Goal: Transaction & Acquisition: Purchase product/service

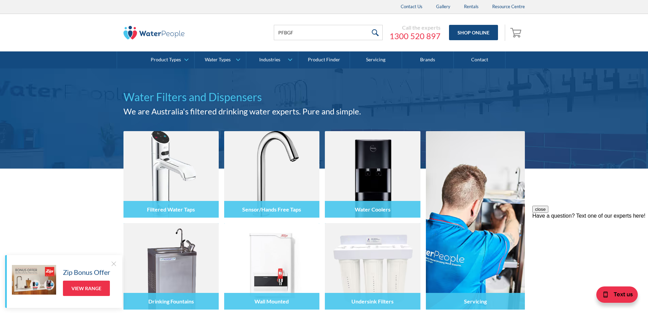
type input "PFBGFCHR"
click at [378, 33] on input "submit" at bounding box center [375, 32] width 15 height 15
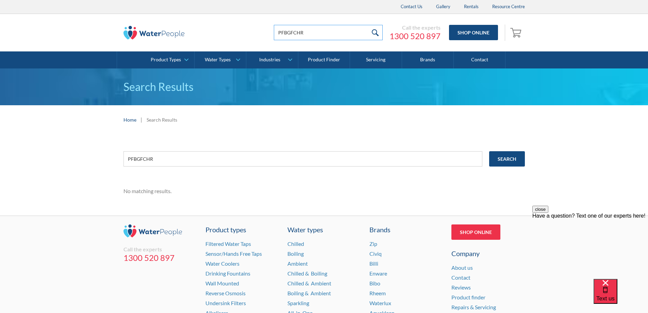
drag, startPoint x: 325, startPoint y: 30, endPoint x: 229, endPoint y: 29, distance: 96.0
click at [229, 29] on div "PFBGFCHR Call the experts 1300 520 897 Shop Online 0 Your Cart Subtotal Pay wit…" at bounding box center [325, 32] width 402 height 20
type input "GOOSE NECK GLASS"
click at [377, 31] on input "submit" at bounding box center [375, 32] width 15 height 15
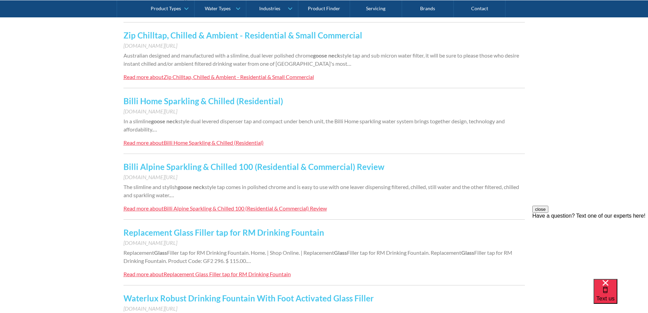
scroll to position [238, 0]
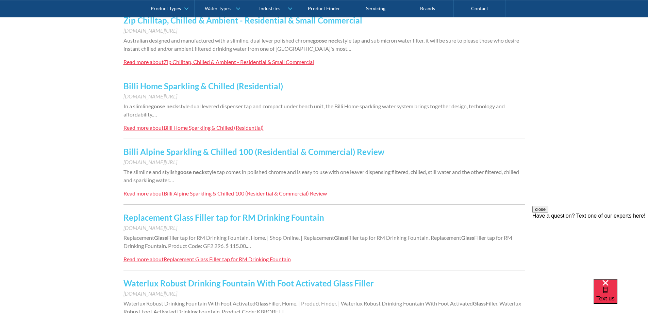
click at [243, 218] on link "Replacement Glass Filler tap for RM Drinking Fountain" at bounding box center [224, 217] width 201 height 10
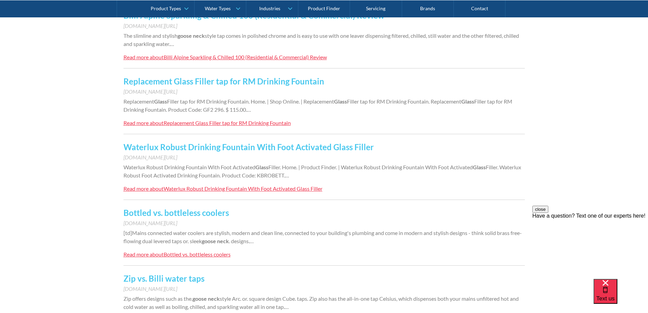
click at [231, 146] on link "Waterlux Robust Drinking Fountain With Foot Activated Glass Filler" at bounding box center [249, 147] width 251 height 10
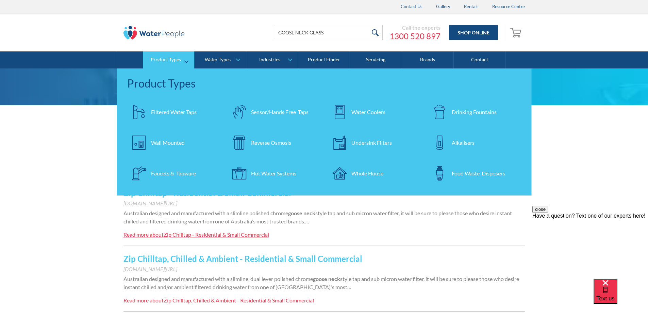
click at [189, 174] on div "Faucets & Tapware" at bounding box center [173, 173] width 45 height 8
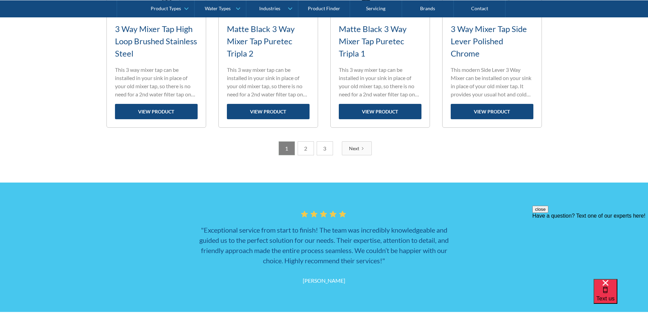
scroll to position [1089, 0]
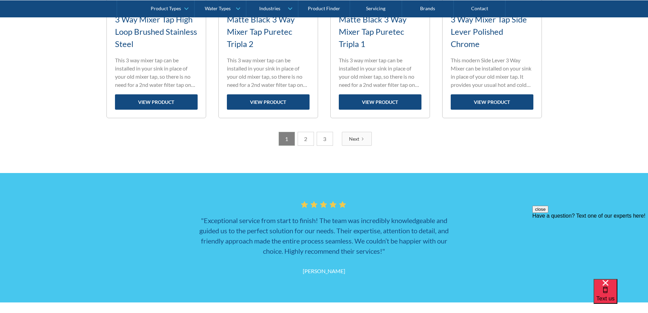
click at [355, 139] on div "Next" at bounding box center [354, 138] width 10 height 7
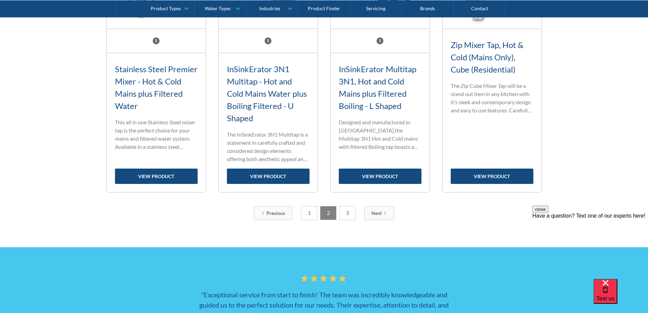
scroll to position [1068, 0]
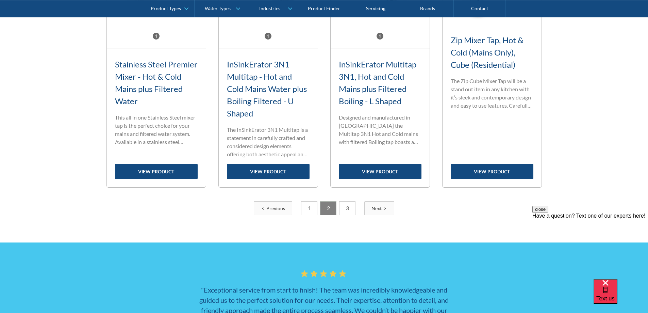
click at [378, 208] on div "Next" at bounding box center [377, 208] width 10 height 7
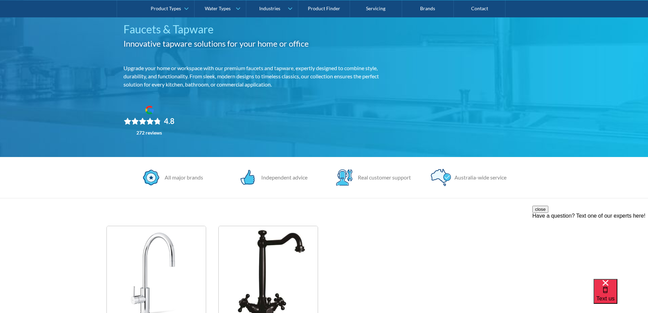
scroll to position [0, 0]
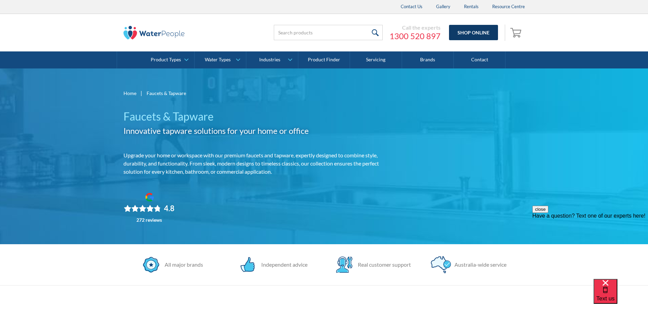
click at [482, 32] on link "Shop Online" at bounding box center [473, 32] width 49 height 15
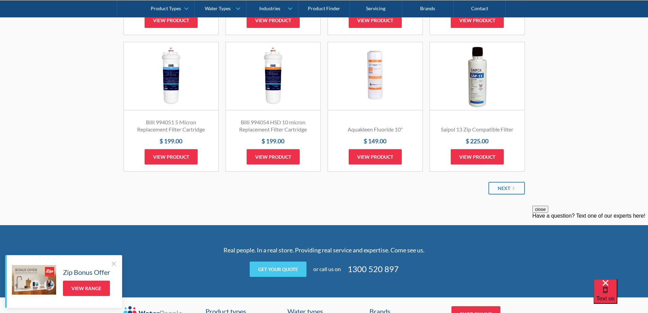
scroll to position [851, 0]
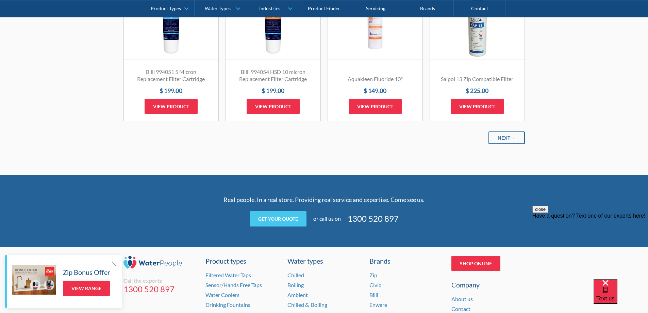
click at [512, 136] on icon "Next Page" at bounding box center [514, 138] width 4 height 4
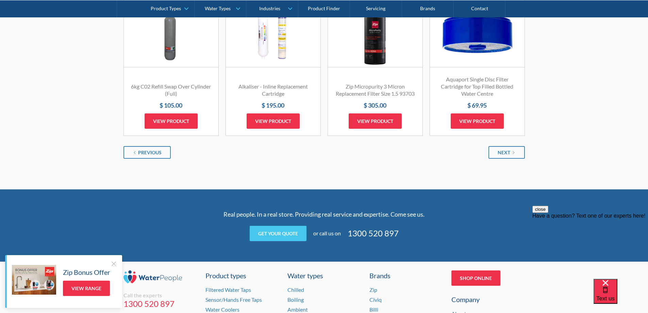
scroll to position [851, 0]
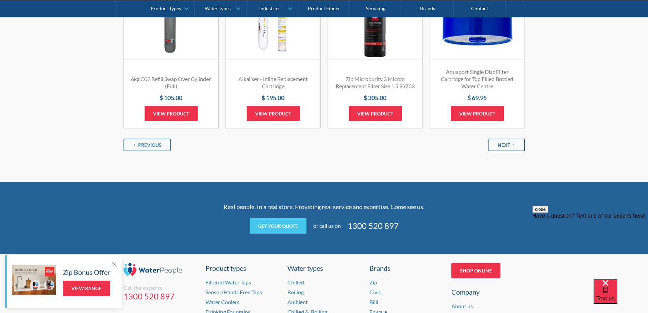
click at [504, 143] on div "Next" at bounding box center [504, 144] width 13 height 7
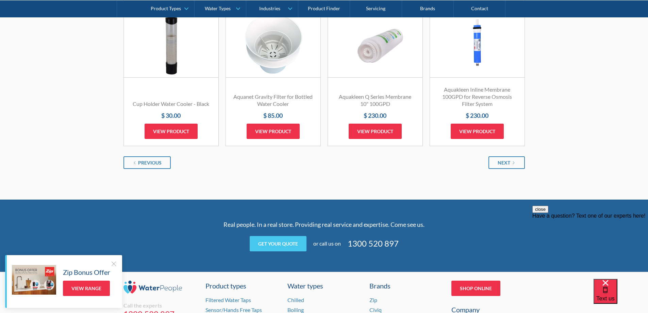
scroll to position [851, 0]
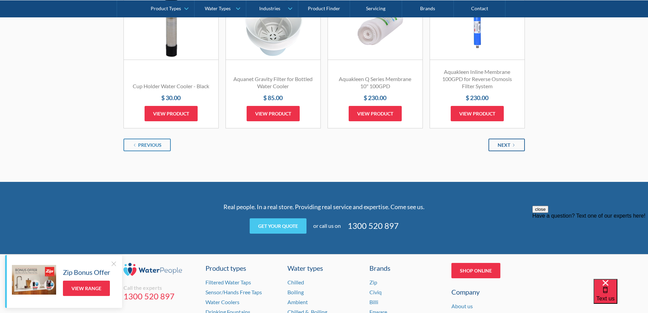
click at [506, 142] on div "Next" at bounding box center [504, 144] width 13 height 7
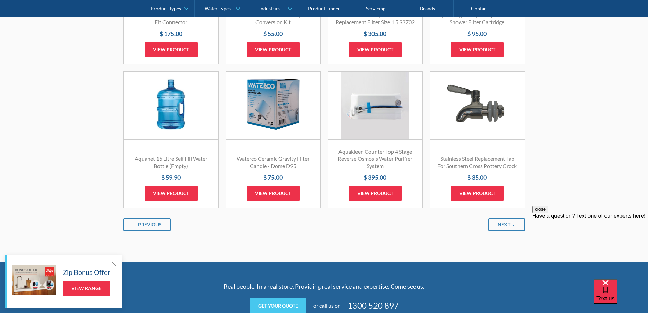
scroll to position [783, 0]
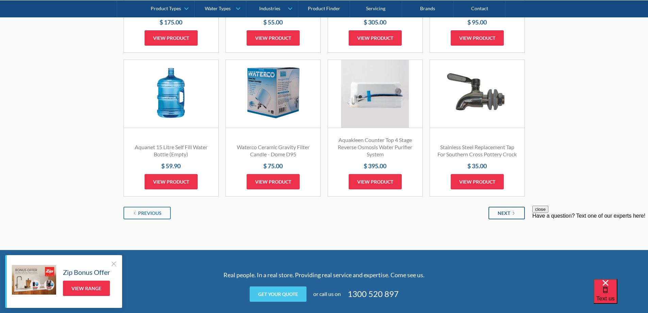
click at [514, 215] on icon "Next Page" at bounding box center [514, 213] width 4 height 4
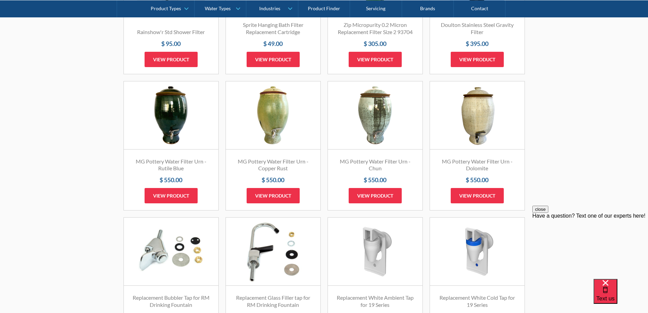
scroll to position [715, 0]
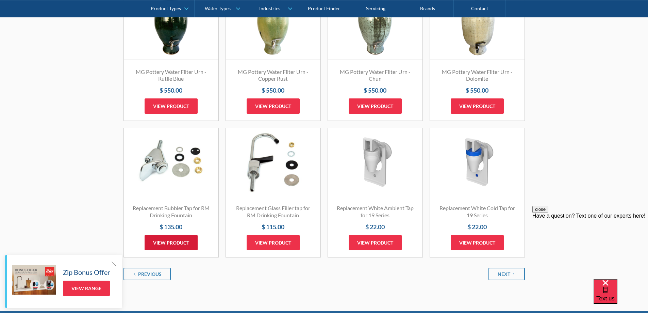
click at [179, 239] on link "View product" at bounding box center [171, 242] width 53 height 15
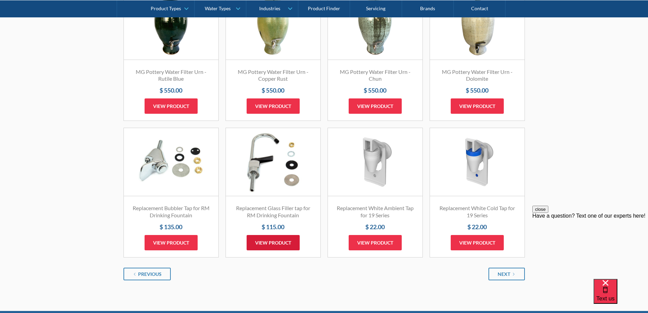
click at [279, 241] on link "View product" at bounding box center [273, 242] width 53 height 15
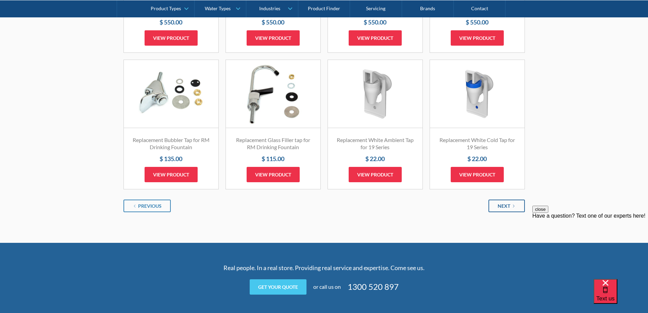
click at [511, 206] on link "Next" at bounding box center [507, 205] width 36 height 13
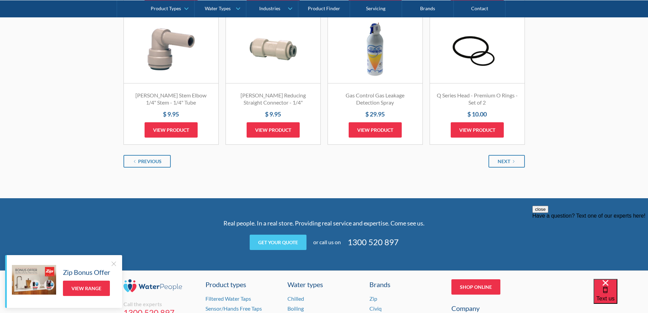
scroll to position [885, 0]
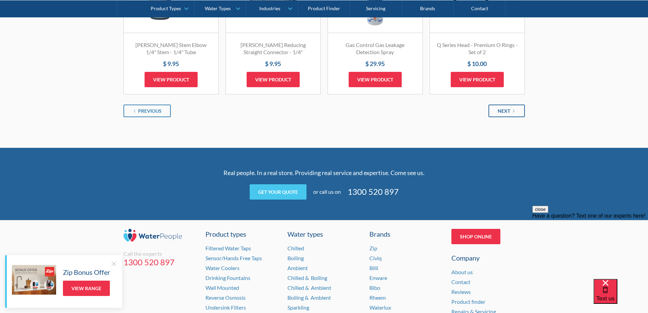
click at [496, 107] on link "Next" at bounding box center [507, 110] width 36 height 13
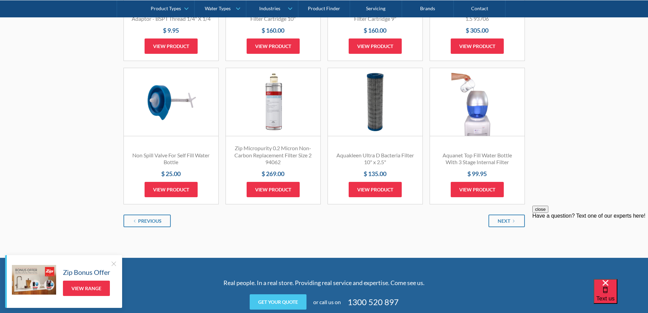
scroll to position [817, 0]
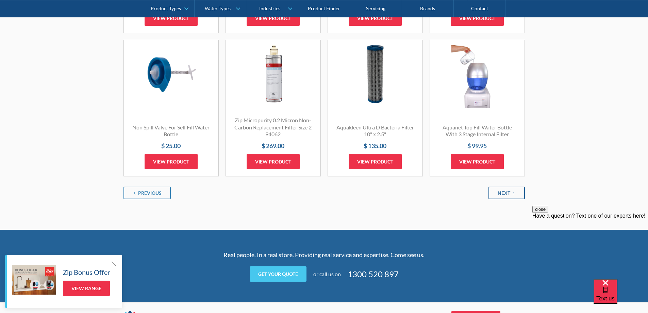
click at [511, 187] on link "Next" at bounding box center [507, 193] width 36 height 13
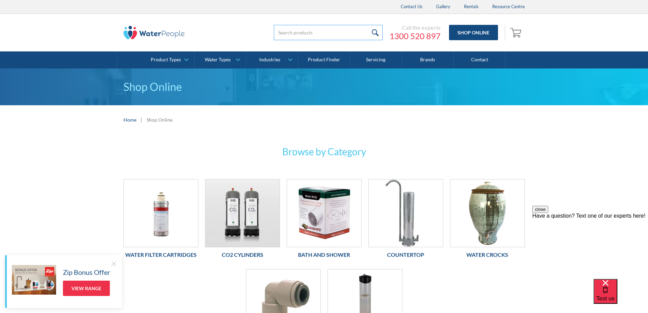
click at [349, 31] on input "search" at bounding box center [328, 32] width 109 height 15
type input "GOOSE NECK"
click at [368, 25] on input "submit" at bounding box center [375, 32] width 15 height 15
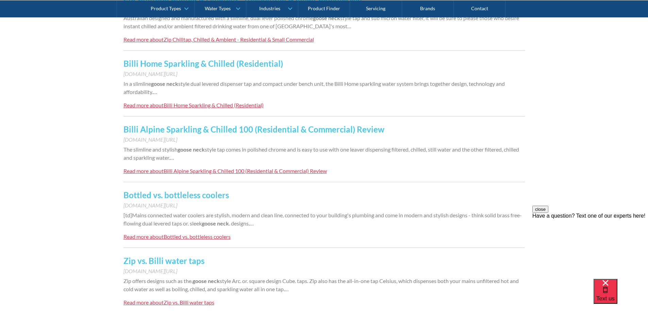
scroll to position [272, 0]
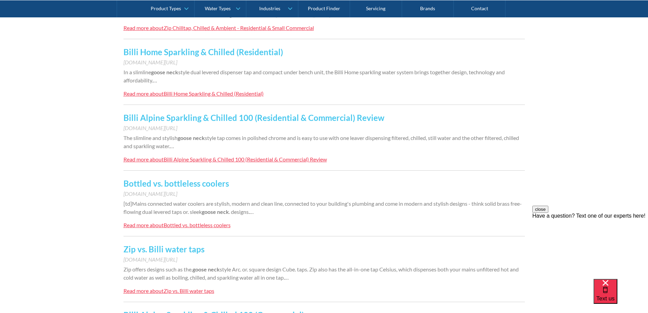
click at [199, 183] on link "Bottled vs. bottleless coolers" at bounding box center [177, 183] width 106 height 10
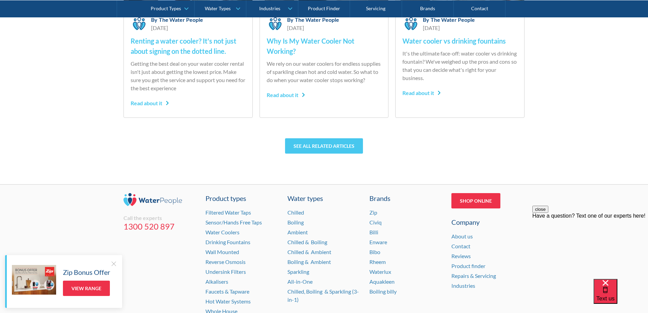
scroll to position [2008, 0]
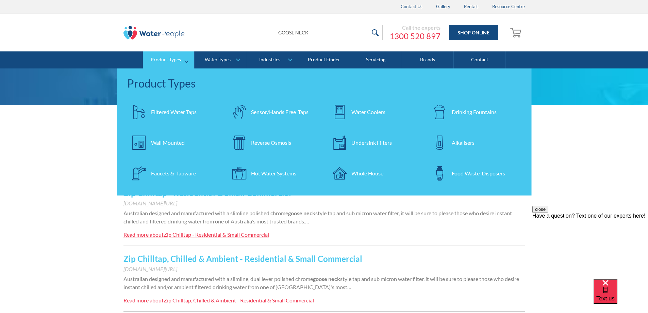
click at [176, 172] on div "Faucets & Tapware" at bounding box center [173, 173] width 45 height 8
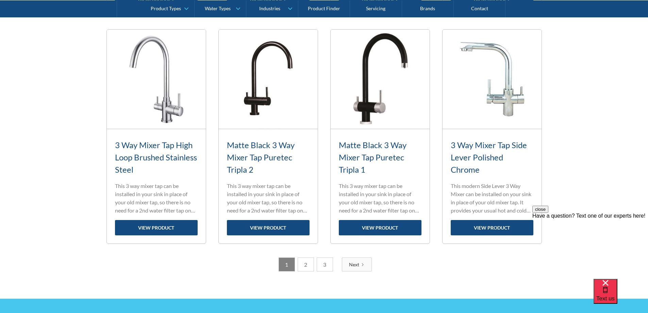
scroll to position [987, 0]
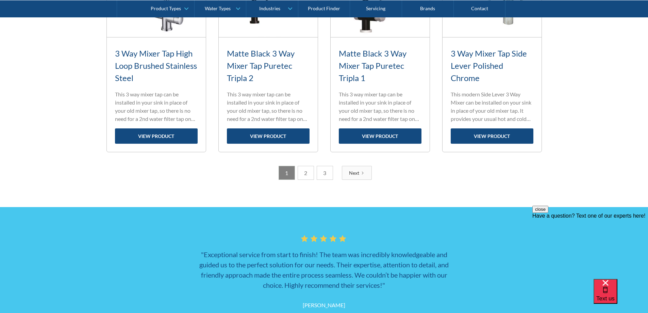
click at [362, 170] on link "Next" at bounding box center [357, 173] width 30 height 14
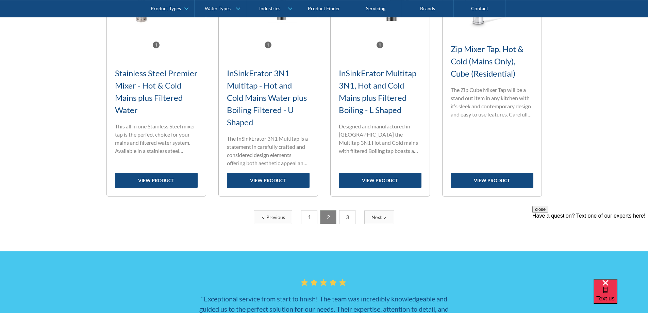
scroll to position [1068, 0]
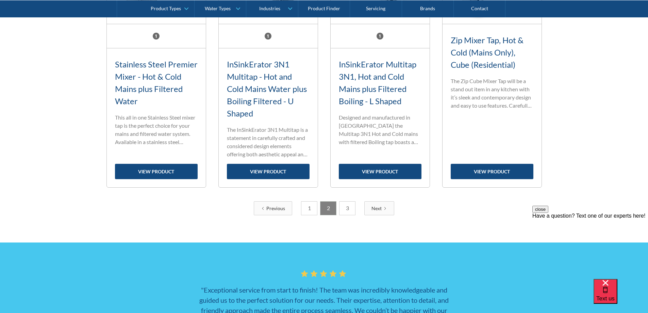
click at [382, 206] on div "Next" at bounding box center [377, 208] width 10 height 7
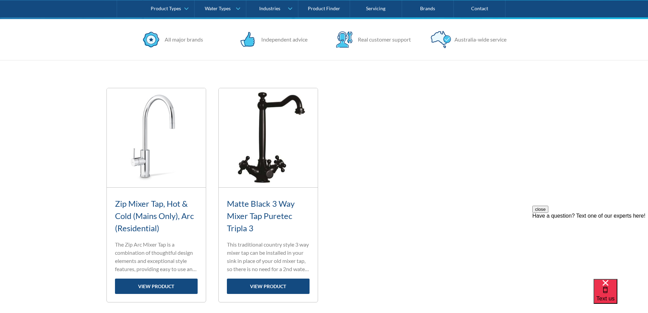
scroll to position [183, 0]
